Goal: Task Accomplishment & Management: Manage account settings

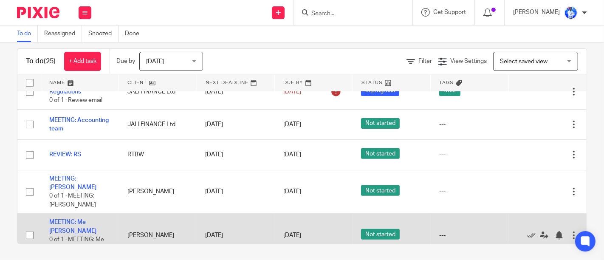
scroll to position [723, 0]
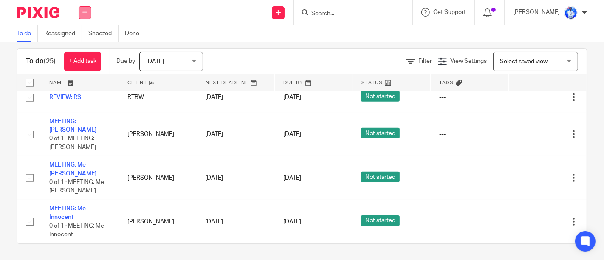
click at [85, 15] on button at bounding box center [85, 12] width 13 height 13
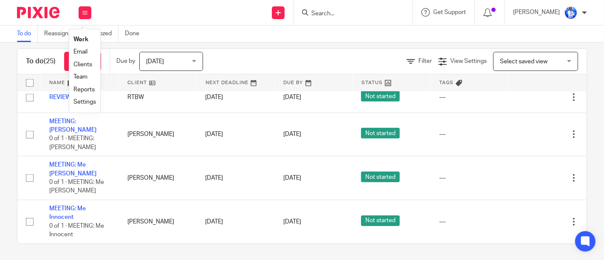
click at [84, 50] on link "Email" at bounding box center [81, 52] width 14 height 6
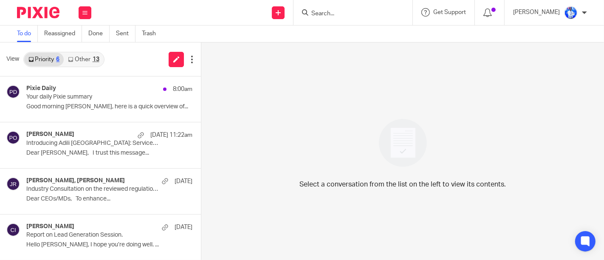
click at [88, 57] on link "Other 13" at bounding box center [84, 60] width 40 height 14
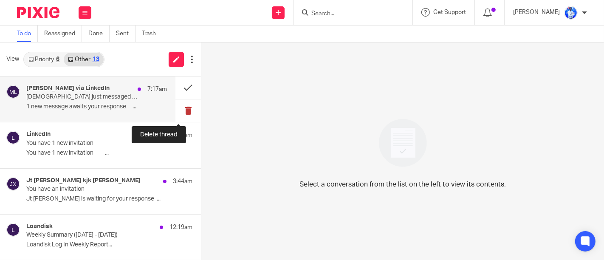
click at [176, 112] on button at bounding box center [189, 110] width 26 height 23
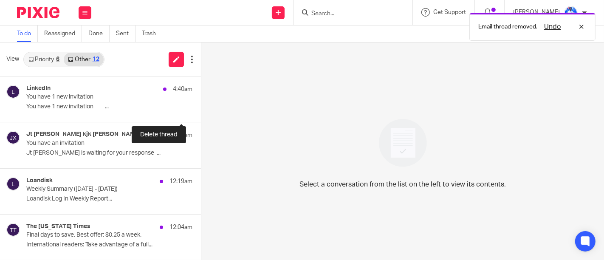
click at [201, 112] on button at bounding box center [204, 110] width 7 height 23
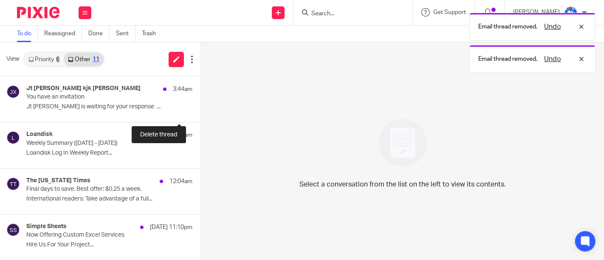
click at [201, 112] on button at bounding box center [204, 110] width 7 height 23
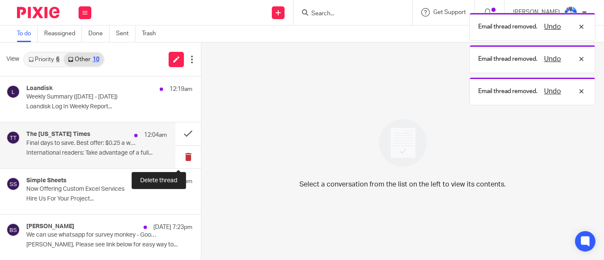
click at [182, 157] on button at bounding box center [189, 157] width 26 height 23
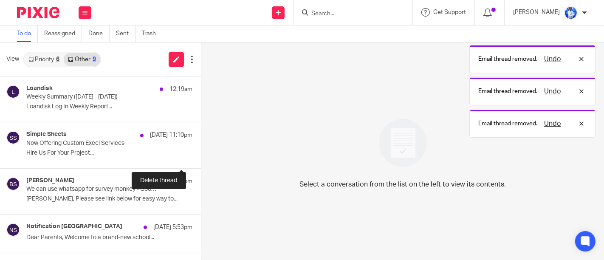
click at [201, 157] on button at bounding box center [204, 157] width 7 height 23
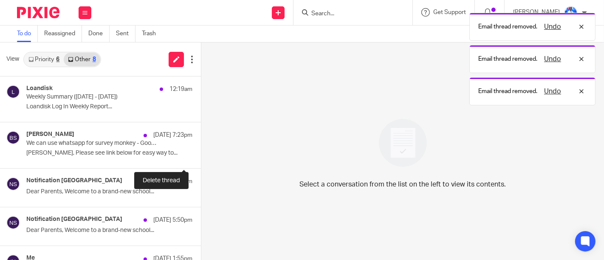
click at [201, 157] on button at bounding box center [204, 157] width 7 height 23
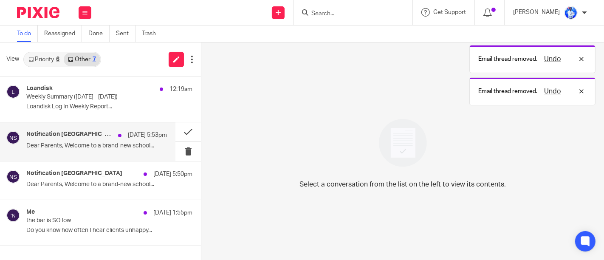
click at [153, 152] on div "Notification Discovery International School 24 Aug 5:53pm Dear Parents, Welcome…" at bounding box center [96, 141] width 141 height 21
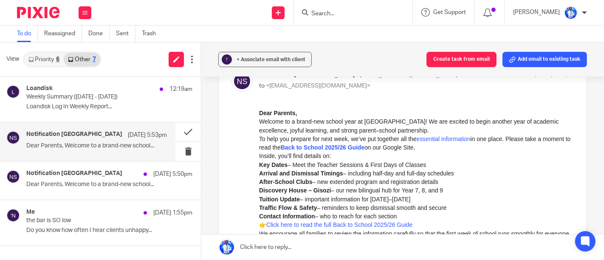
scroll to position [51, 0]
click at [440, 138] on link "essential information" at bounding box center [444, 139] width 54 height 7
click at [330, 146] on strong "Back to School 2025/26 Guide" at bounding box center [323, 148] width 84 height 7
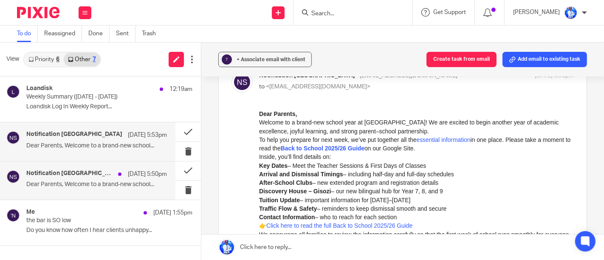
click at [128, 190] on div "Notification Discovery International School 24 Aug 5:50pm Dear Parents, Welcome…" at bounding box center [96, 180] width 141 height 21
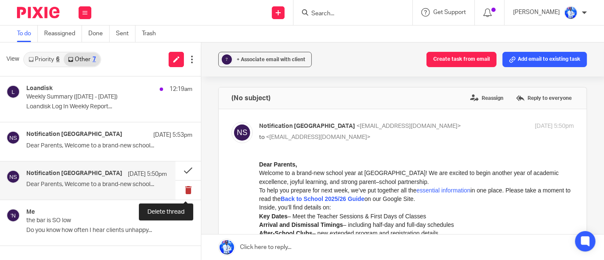
scroll to position [0, 0]
click at [184, 187] on button at bounding box center [189, 190] width 26 height 19
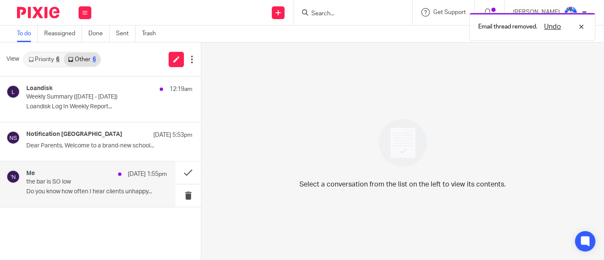
click at [136, 193] on p "Do you know how often I hear clients unhappy..." at bounding box center [96, 191] width 141 height 7
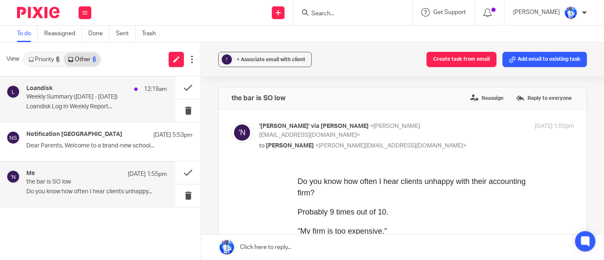
click at [125, 110] on p "Loandisk Log In Weekly Report..." at bounding box center [96, 106] width 141 height 7
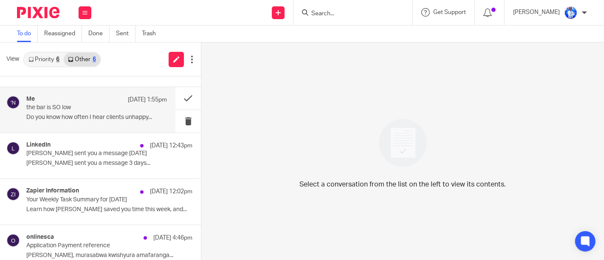
scroll to position [75, 0]
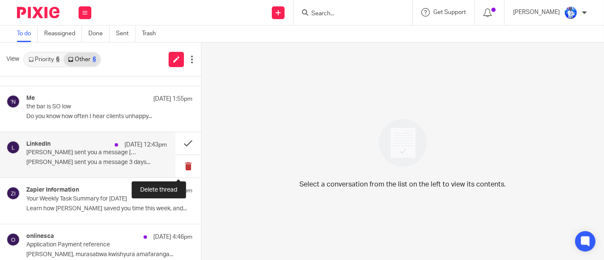
click at [181, 167] on button at bounding box center [189, 166] width 26 height 23
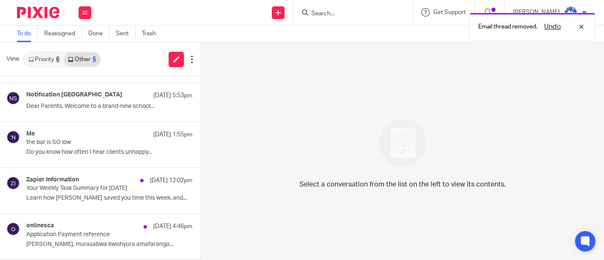
scroll to position [39, 0]
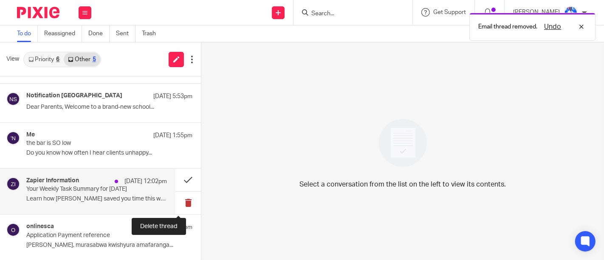
click at [181, 204] on button at bounding box center [189, 203] width 26 height 23
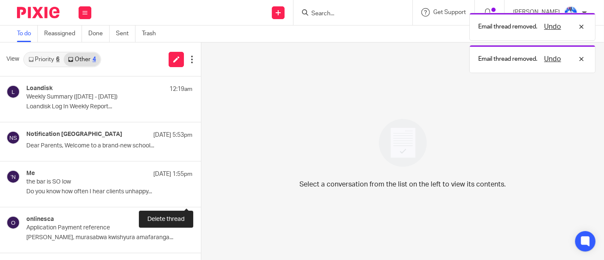
scroll to position [0, 0]
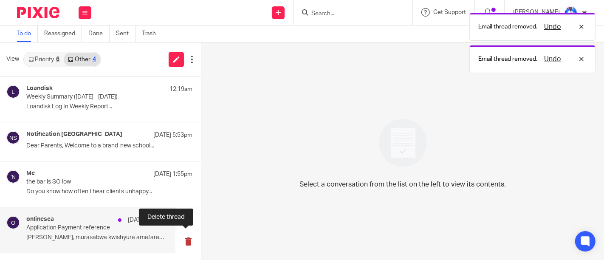
click at [185, 246] on button at bounding box center [189, 241] width 26 height 23
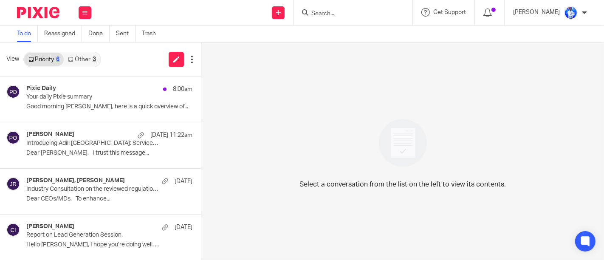
click at [85, 60] on link "Other 3" at bounding box center [82, 60] width 36 height 14
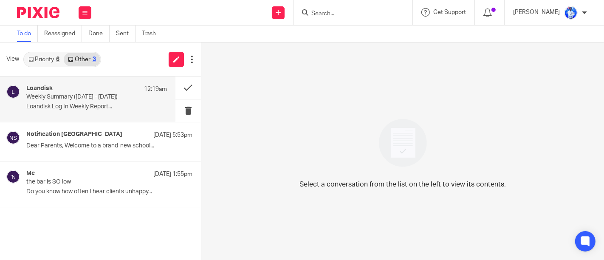
click at [89, 105] on p "Loandisk Log In Weekly Report..." at bounding box center [96, 106] width 141 height 7
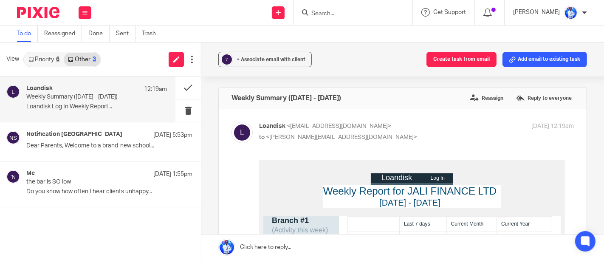
click at [50, 57] on link "Priority 6" at bounding box center [44, 60] width 40 height 14
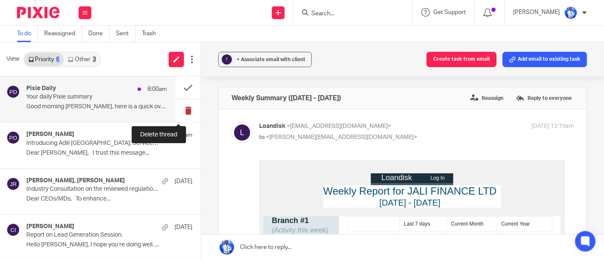
click at [177, 113] on button at bounding box center [189, 110] width 26 height 23
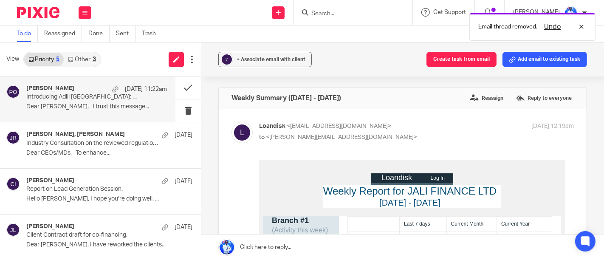
scroll to position [46, 0]
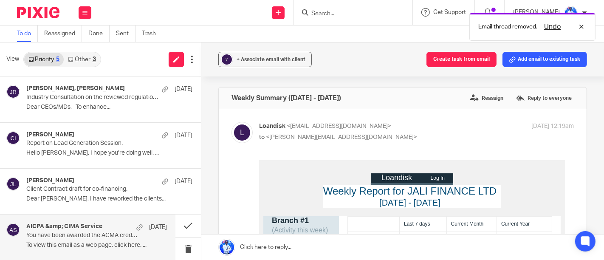
click at [105, 225] on div "AICPA &amp; CIMA Service 12 Jul" at bounding box center [96, 227] width 141 height 9
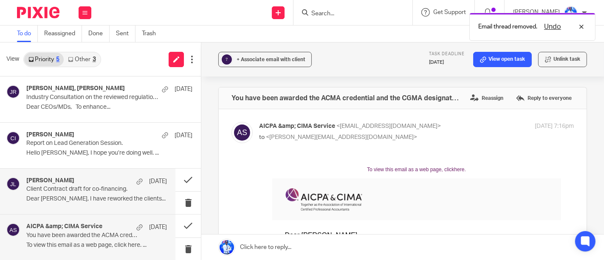
scroll to position [0, 0]
click at [101, 199] on p "Dear Mr.Felix, I have reworked the clients..." at bounding box center [96, 199] width 141 height 7
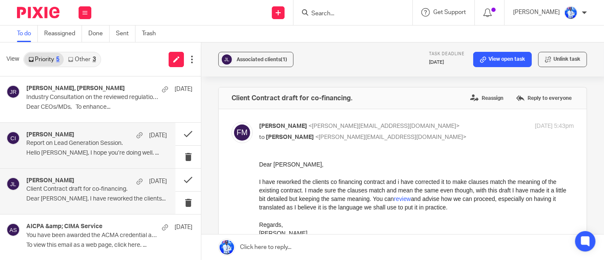
click at [98, 145] on p "Report on Lead Generation Session." at bounding box center [82, 143] width 113 height 7
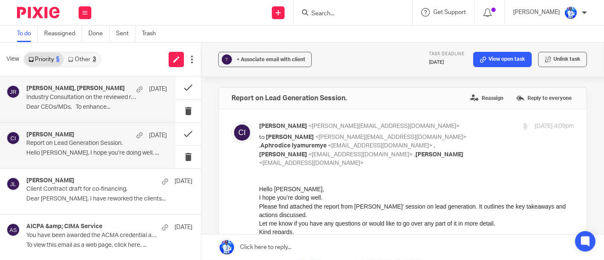
click at [108, 106] on p "Dear CEOs/MDs, To enhance..." at bounding box center [96, 107] width 141 height 7
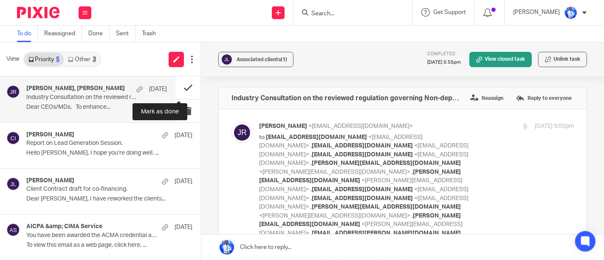
click at [179, 86] on button at bounding box center [189, 88] width 26 height 23
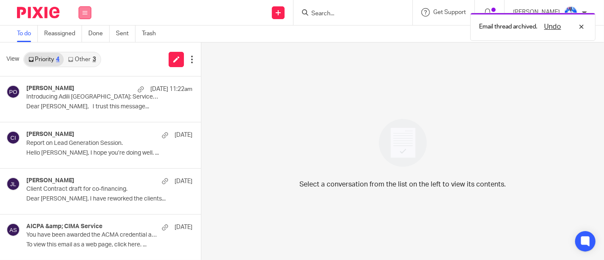
click at [83, 9] on button at bounding box center [85, 12] width 13 height 13
click at [82, 34] on li "Work" at bounding box center [85, 40] width 23 height 12
click at [83, 37] on link "Work" at bounding box center [81, 40] width 14 height 6
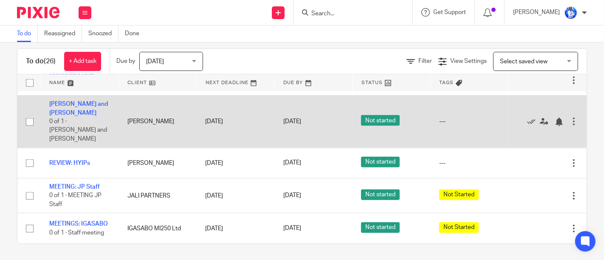
scroll to position [738, 0]
click at [60, 116] on link "[PERSON_NAME] and [PERSON_NAME]" at bounding box center [78, 108] width 59 height 14
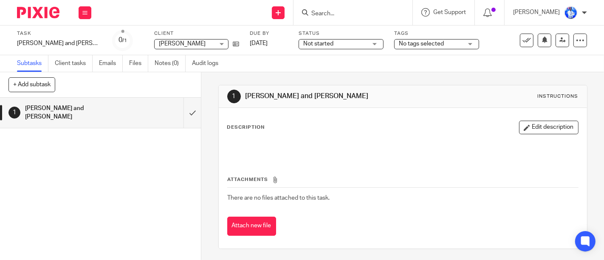
click at [56, 39] on div "[PERSON_NAME] and [PERSON_NAME] Nkundimana Save [PERSON_NAME] and [PERSON_NAME]" at bounding box center [59, 43] width 85 height 9
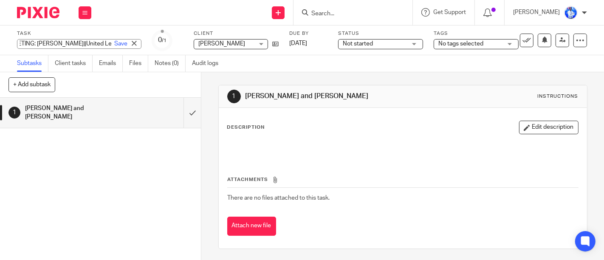
scroll to position [0, 17]
type input "MEETING: [PERSON_NAME]||United Leasing"
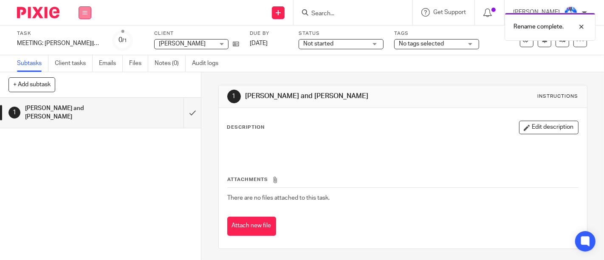
click at [86, 13] on icon at bounding box center [84, 12] width 5 height 5
click at [82, 40] on link "Work" at bounding box center [81, 40] width 15 height 6
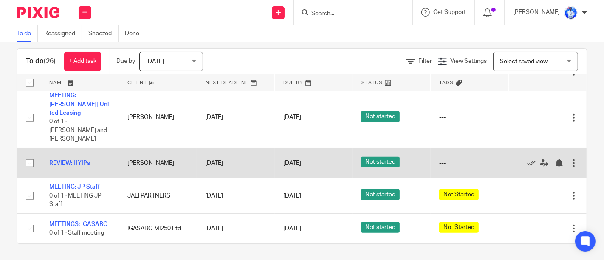
scroll to position [749, 0]
